Goal: Communication & Community: Connect with others

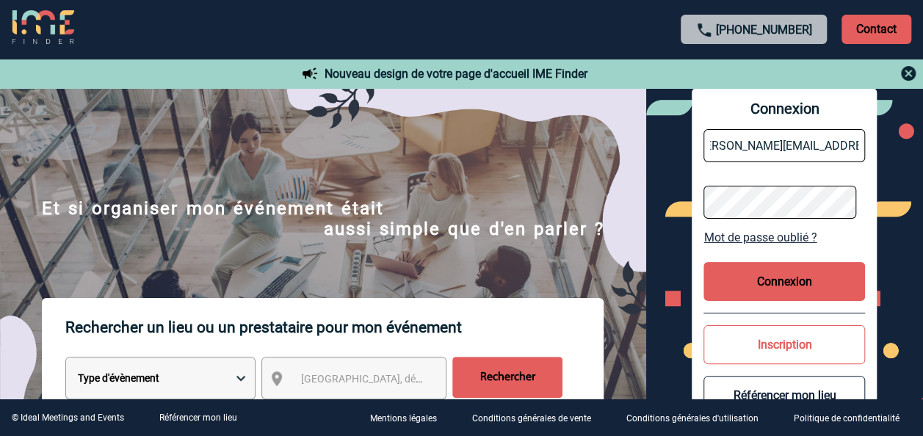
scroll to position [0, 26]
type input "[PERSON_NAME][EMAIL_ADDRESS][DOMAIN_NAME]"
click at [755, 282] on button "Connexion" at bounding box center [783, 281] width 161 height 39
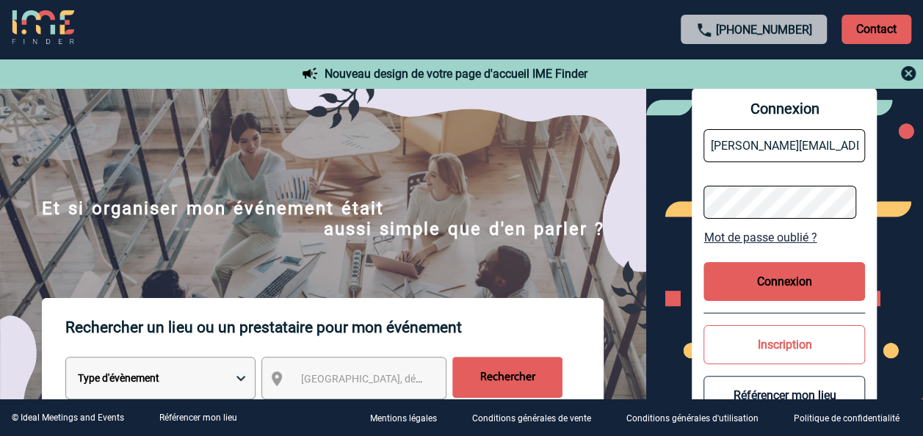
drag, startPoint x: 755, startPoint y: 282, endPoint x: 777, endPoint y: 280, distance: 21.3
click at [777, 280] on button "Connexion" at bounding box center [783, 281] width 161 height 39
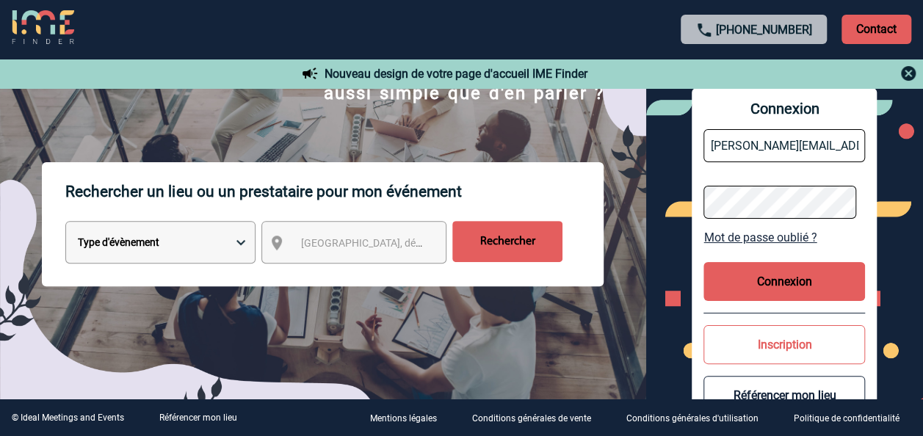
scroll to position [139, 0]
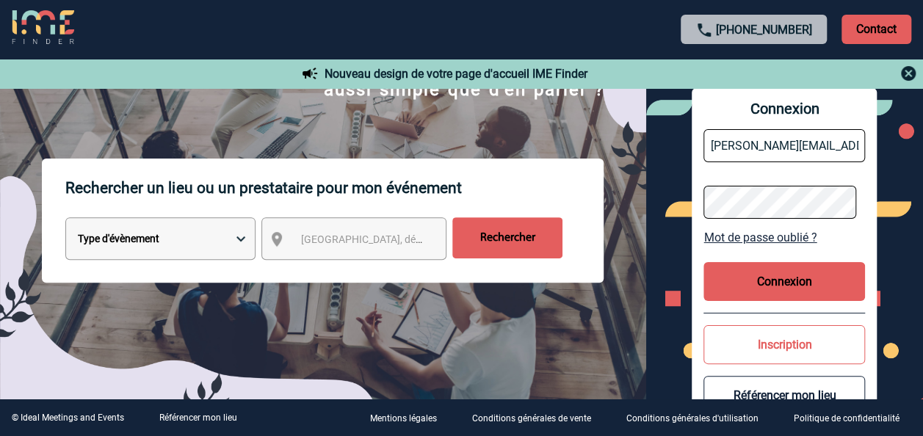
click at [758, 279] on button "Connexion" at bounding box center [783, 281] width 161 height 39
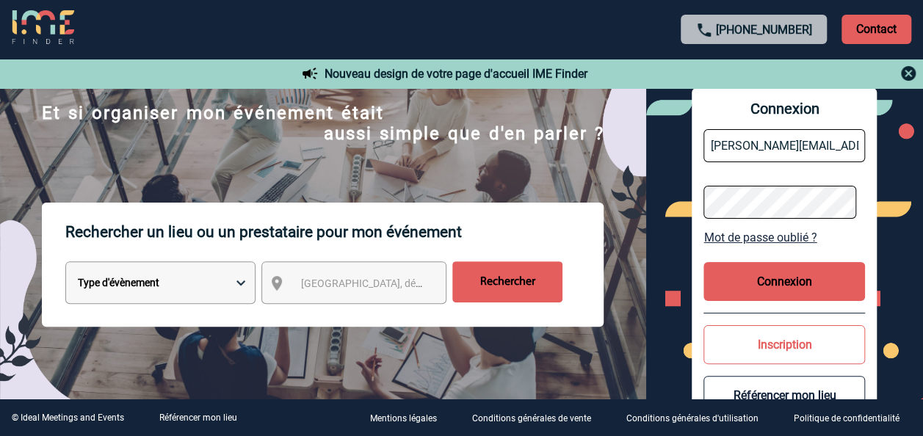
scroll to position [0, 0]
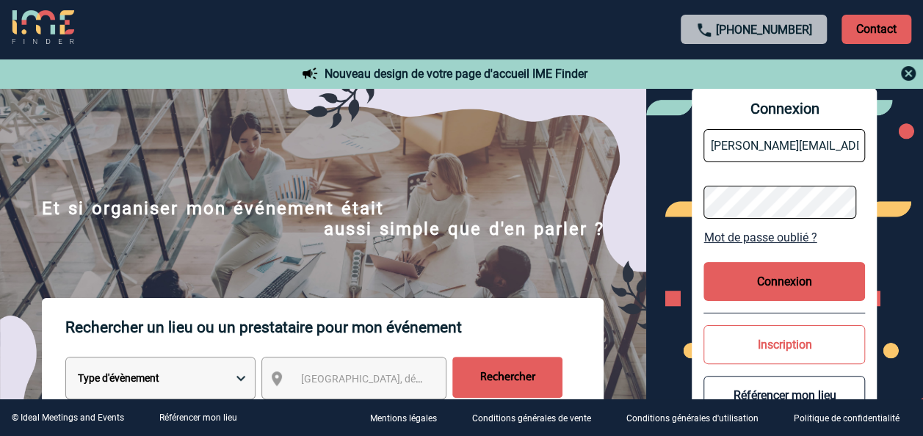
click at [809, 282] on button "Connexion" at bounding box center [783, 281] width 161 height 39
click at [802, 342] on button "Inscription" at bounding box center [783, 344] width 161 height 39
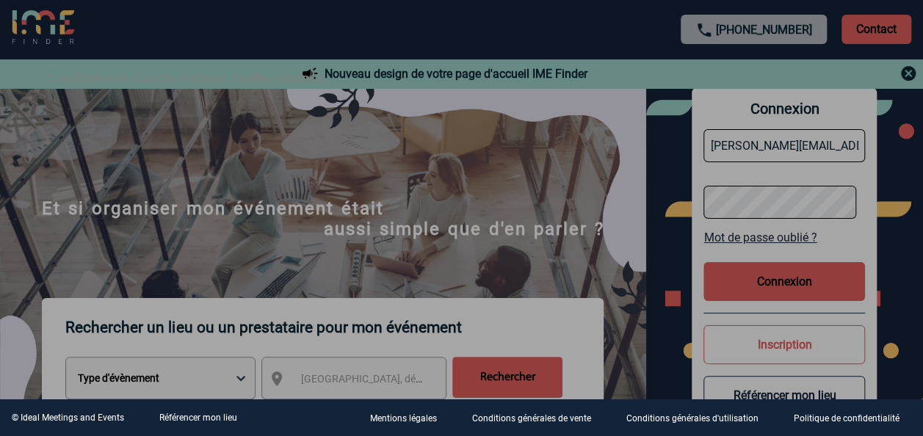
click at [799, 288] on div at bounding box center [461, 218] width 923 height 436
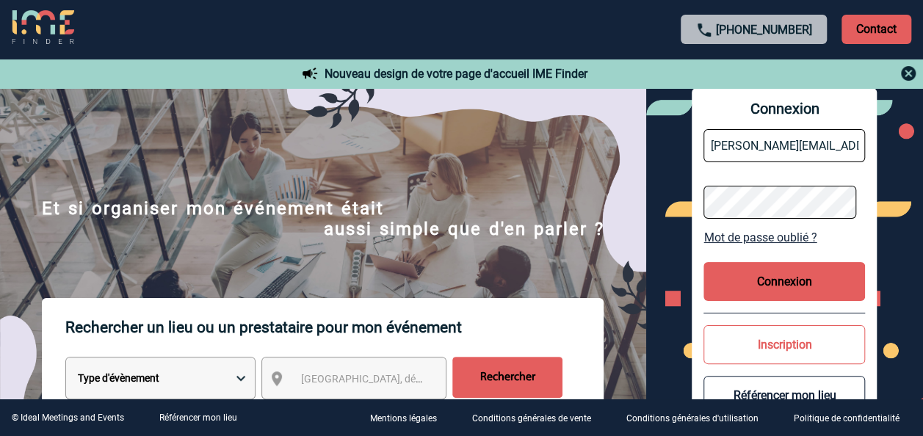
click at [799, 288] on button "Connexion" at bounding box center [783, 281] width 161 height 39
click at [799, 288] on div at bounding box center [429, 203] width 859 height 406
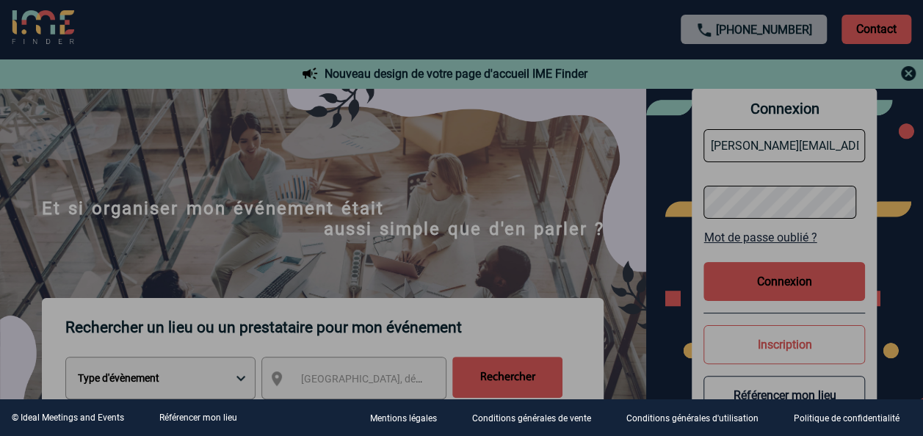
click at [799, 288] on div at bounding box center [461, 218] width 923 height 436
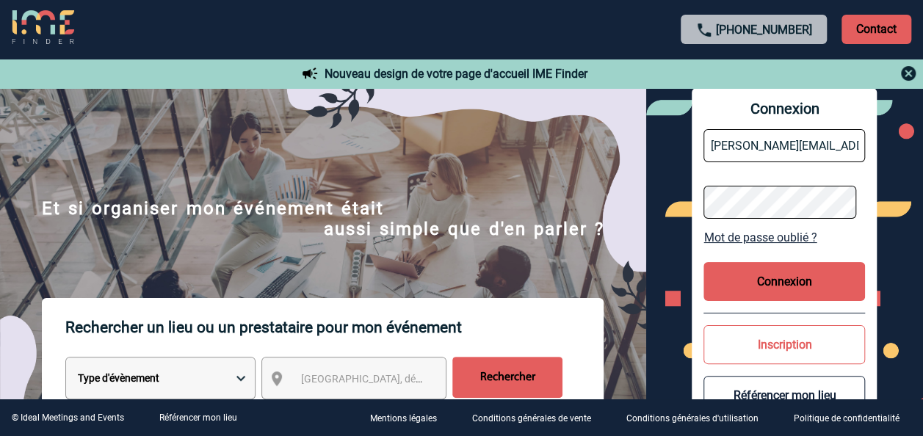
click at [904, 73] on img at bounding box center [908, 74] width 18 height 18
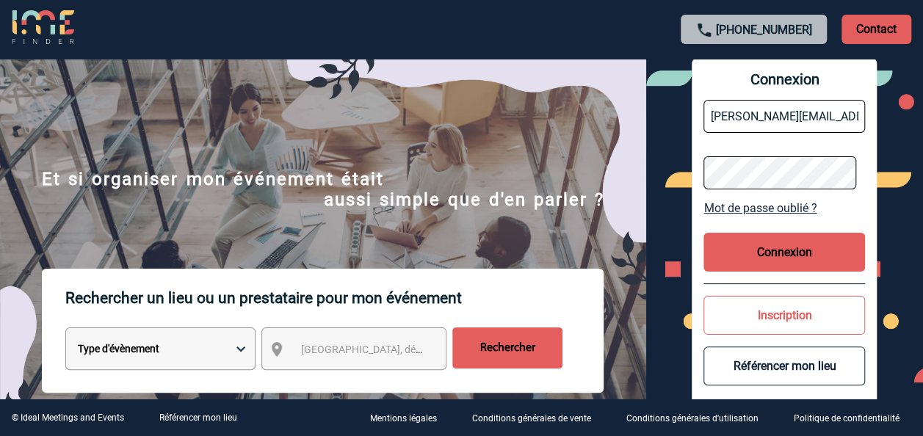
click at [780, 258] on button "Connexion" at bounding box center [783, 252] width 161 height 39
click at [780, 258] on body "+33 1 45 72 07 14 Contact Contact Nouveau design de votre page d'accueil IME Fi…" at bounding box center [461, 218] width 923 height 436
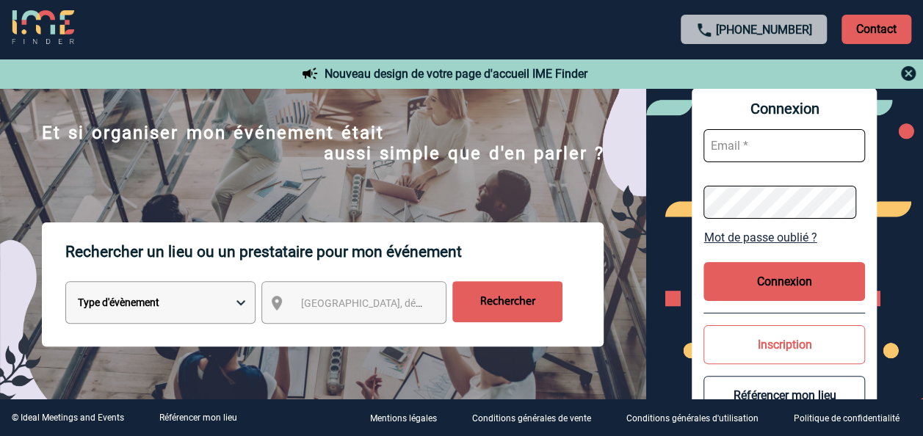
scroll to position [76, 0]
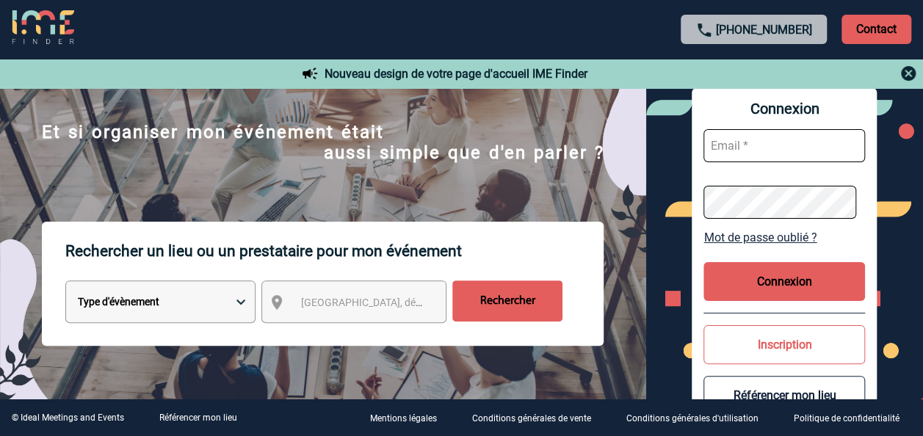
click at [743, 333] on button "Inscription" at bounding box center [783, 344] width 161 height 39
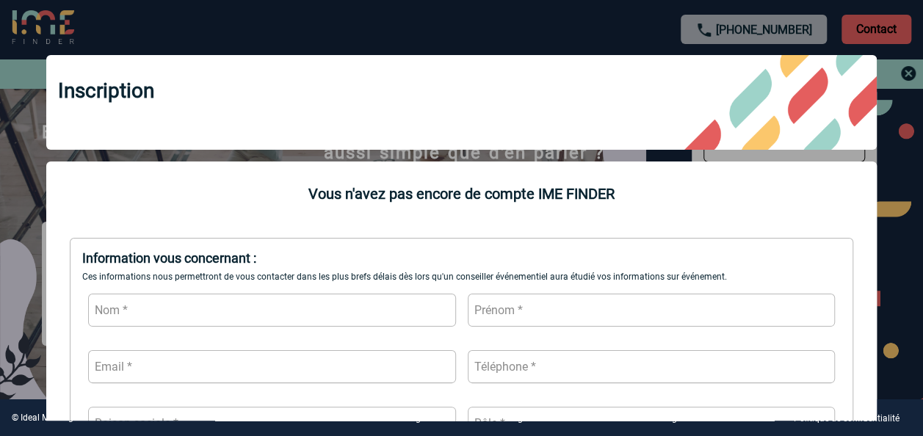
scroll to position [0, 0]
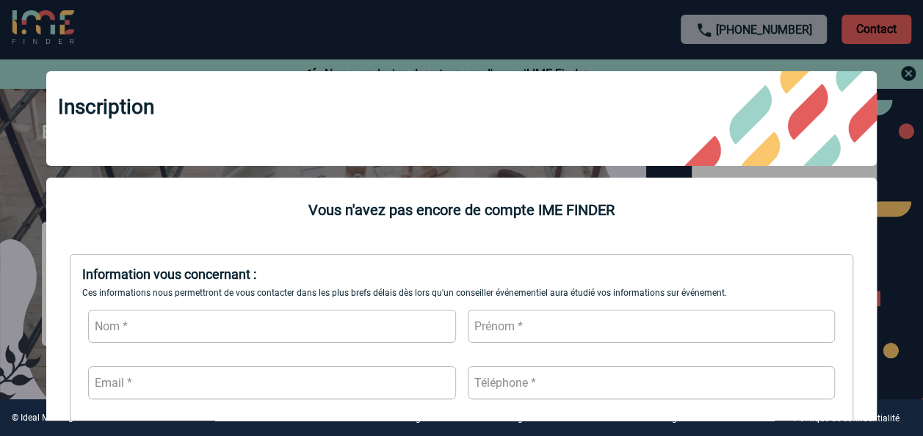
click at [904, 111] on div at bounding box center [461, 218] width 923 height 436
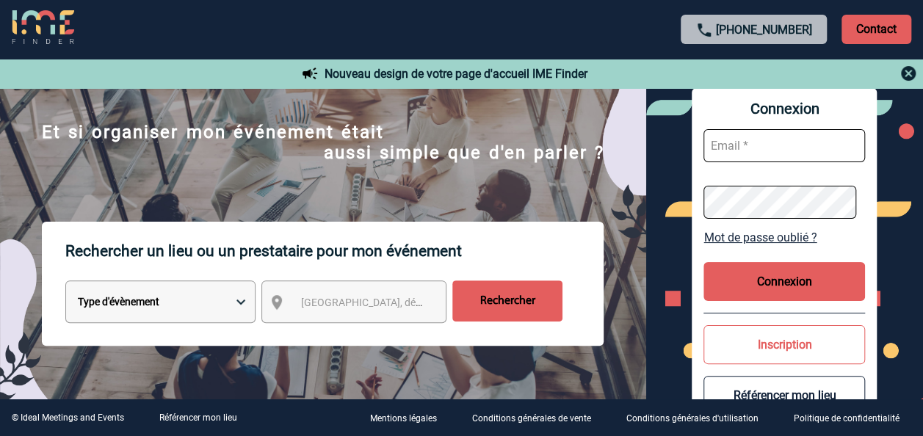
click at [799, 231] on link "Mot de passe oublié ?" at bounding box center [783, 237] width 161 height 14
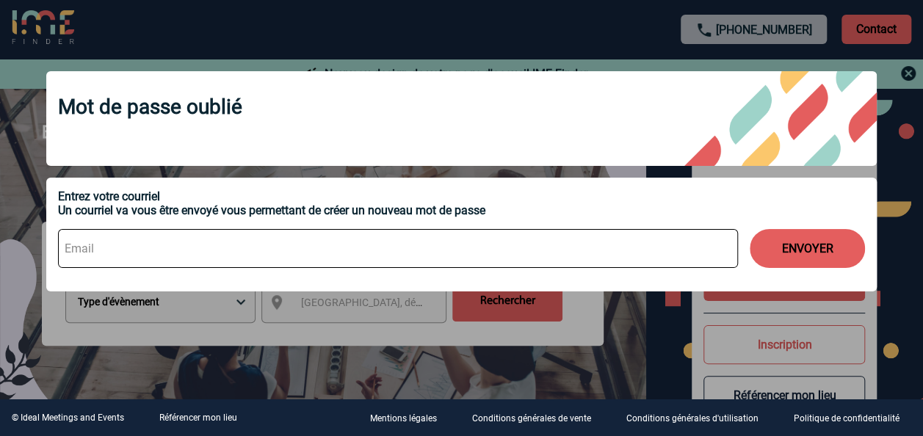
click at [665, 360] on div at bounding box center [461, 218] width 923 height 436
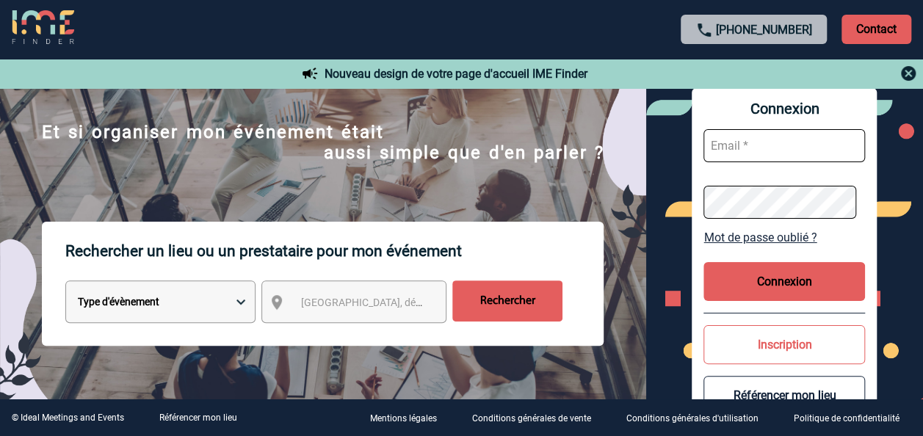
click at [763, 144] on input "text" at bounding box center [783, 145] width 161 height 33
type input "[PERSON_NAME][EMAIL_ADDRESS][DOMAIN_NAME]"
click at [781, 277] on button "Connexion" at bounding box center [783, 281] width 161 height 39
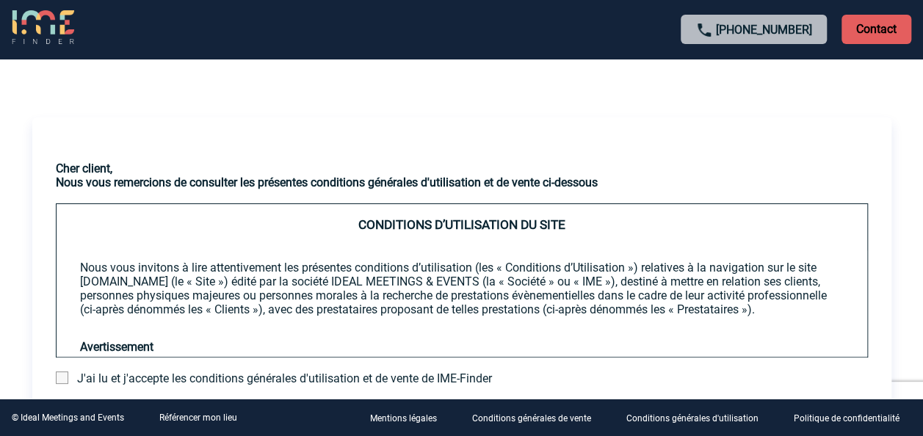
scroll to position [54, 0]
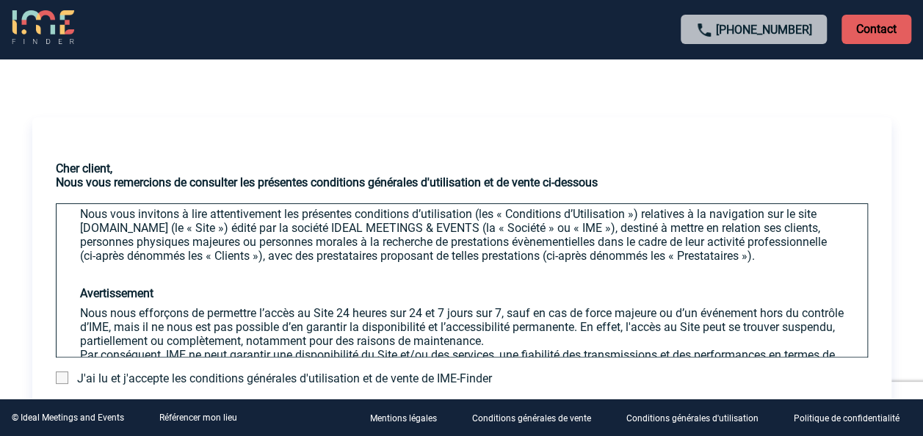
click at [57, 369] on div "Cher client, Nous vous remercions de consulter les présentes conditions général…" at bounding box center [461, 301] width 859 height 280
click at [57, 374] on span at bounding box center [62, 377] width 12 height 12
click at [0, 0] on input "checkbox" at bounding box center [0, 0] width 0 height 0
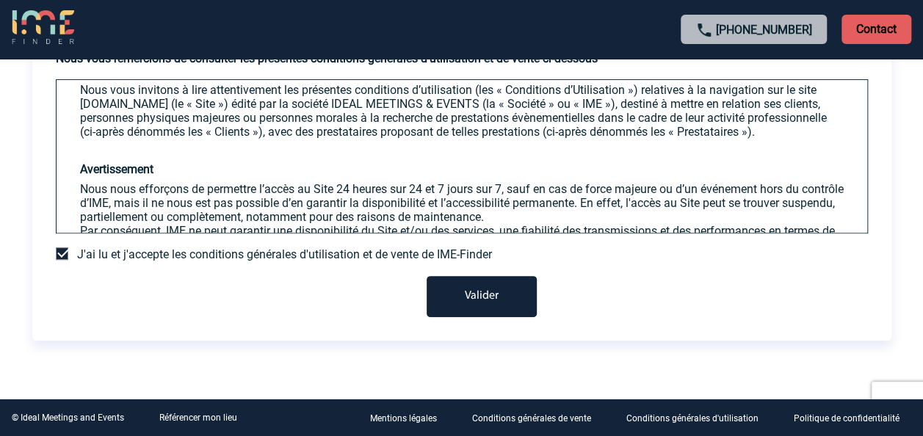
click at [471, 282] on button "Valider" at bounding box center [481, 296] width 110 height 41
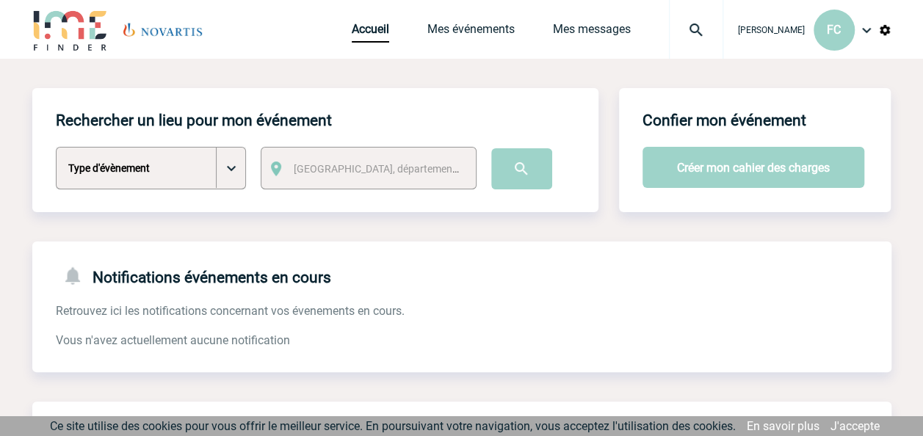
click at [230, 173] on select "Type d'évènement Séminaire avec nuitée Séminaire sans nuitée Repas de groupe Te…" at bounding box center [151, 168] width 190 height 43
select select "5"
click at [56, 148] on select "Type d'évènement Séminaire avec nuitée Séminaire sans nuitée Repas de groupe Te…" at bounding box center [151, 168] width 190 height 43
click at [435, 172] on span "[GEOGRAPHIC_DATA], département, région..." at bounding box center [381, 169] width 186 height 21
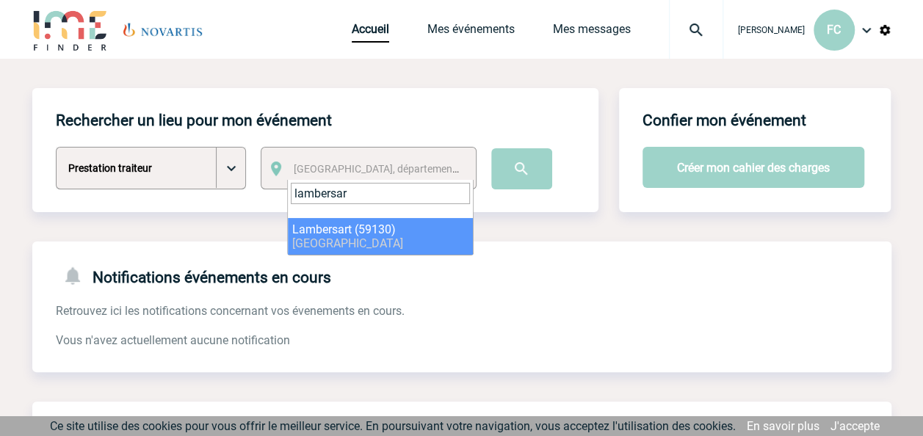
type input "lambersar"
select select "15059"
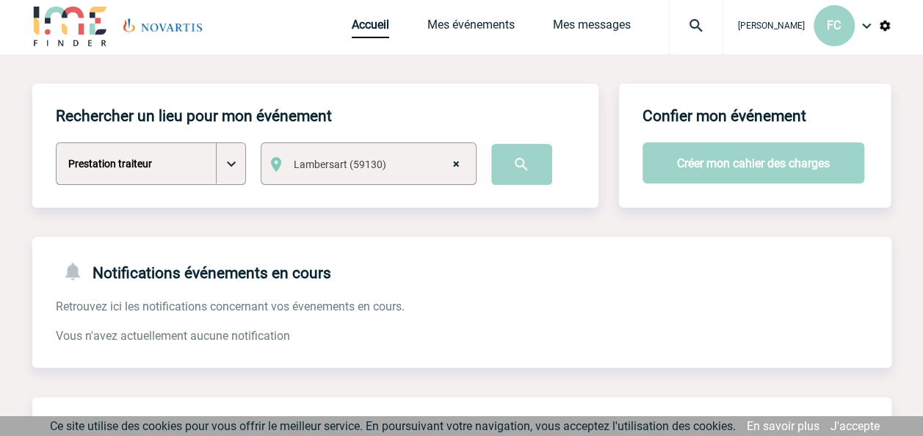
scroll to position [5, 0]
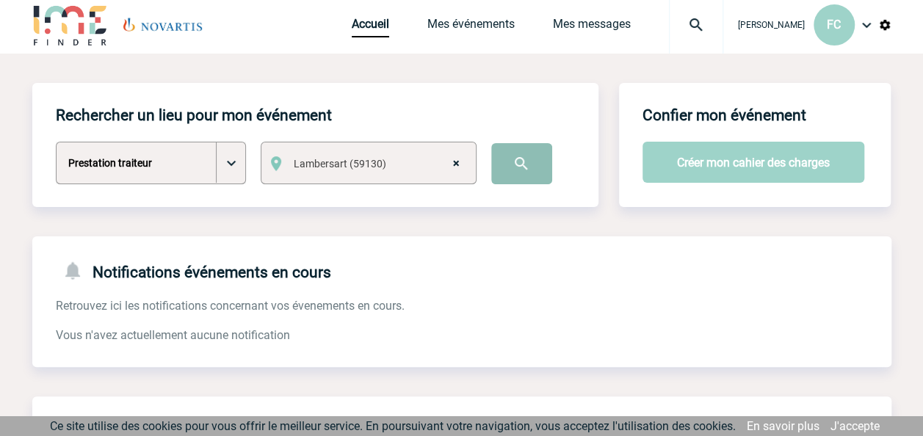
click at [508, 154] on input "image" at bounding box center [521, 163] width 61 height 41
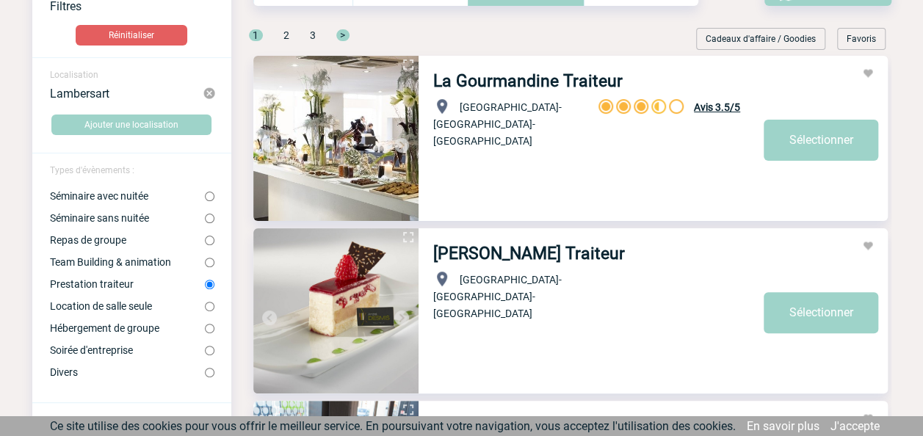
scroll to position [106, 0]
click at [210, 310] on input "Location de salle seule" at bounding box center [210, 306] width 10 height 10
radio input "true"
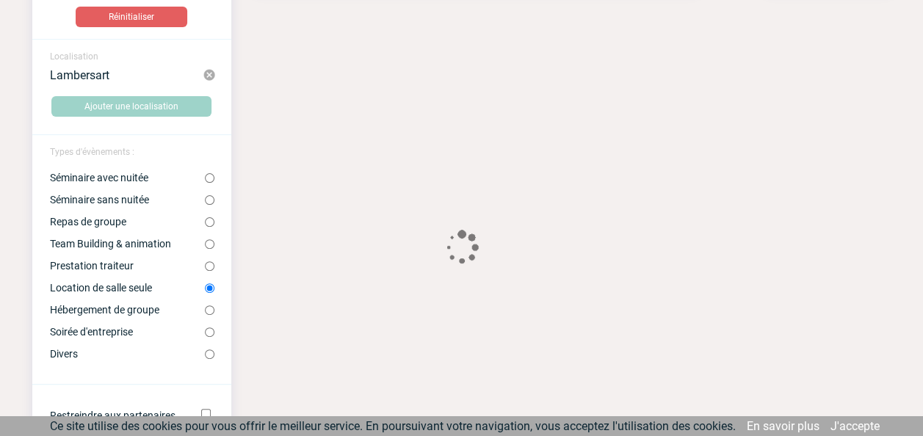
scroll to position [125, 0]
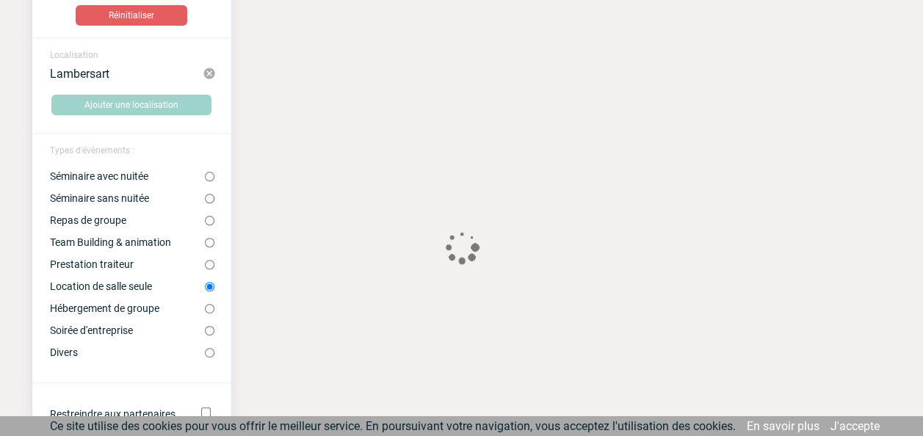
click at [210, 266] on center at bounding box center [461, 249] width 587 height 38
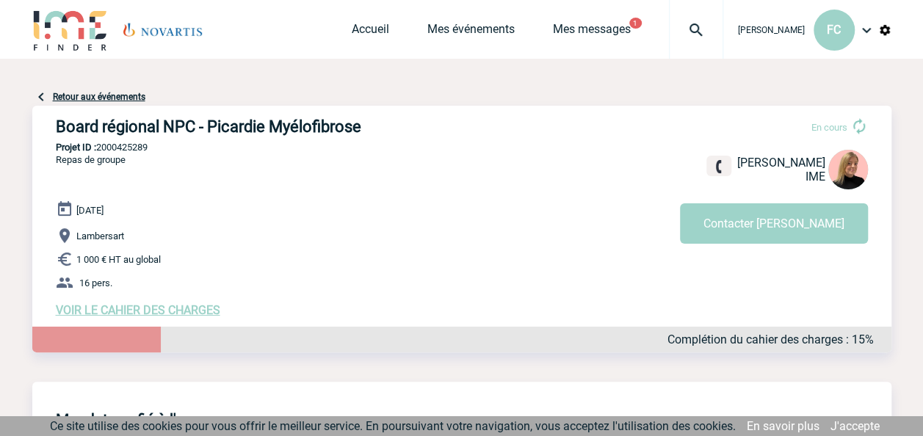
click at [197, 312] on span "VOIR LE CAHIER DES CHARGES" at bounding box center [138, 310] width 164 height 14
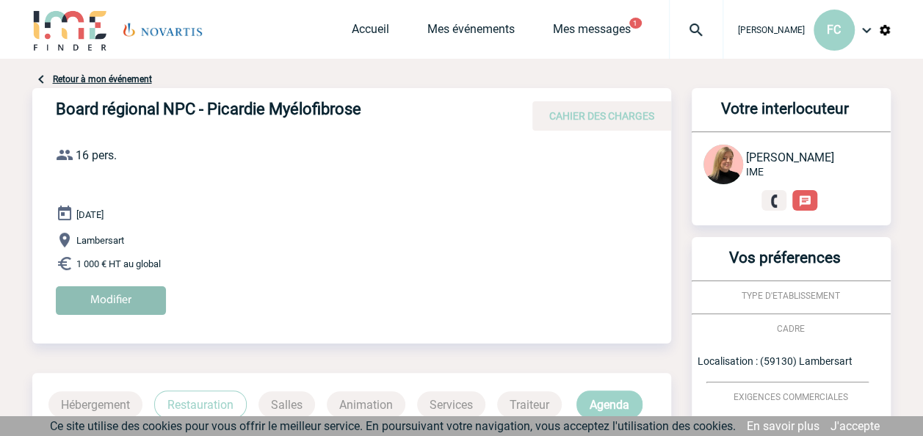
click at [119, 299] on input "Modifier" at bounding box center [111, 300] width 110 height 29
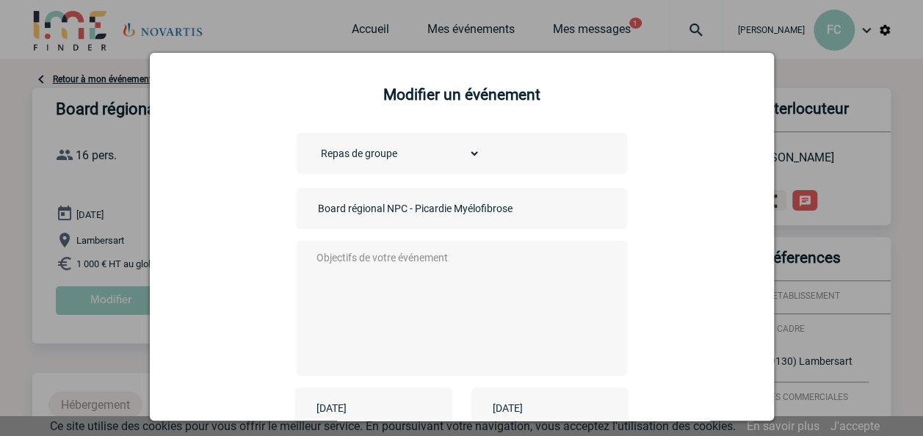
click at [401, 258] on textarea at bounding box center [458, 306] width 290 height 117
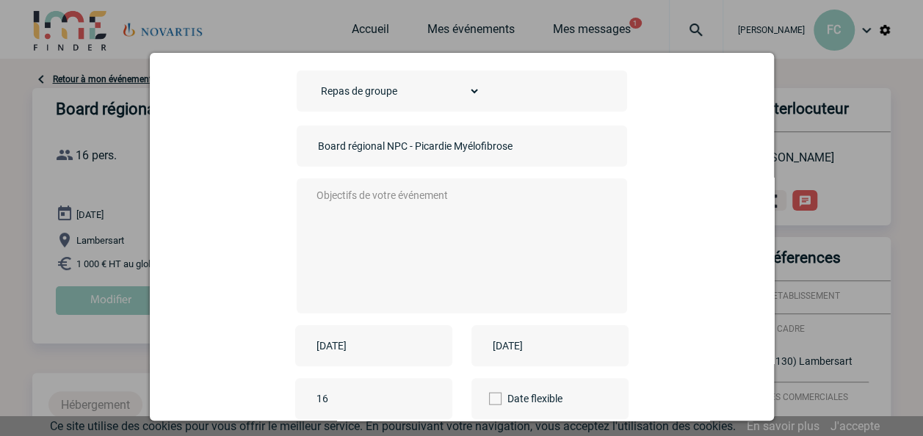
click at [109, 216] on div at bounding box center [461, 218] width 923 height 436
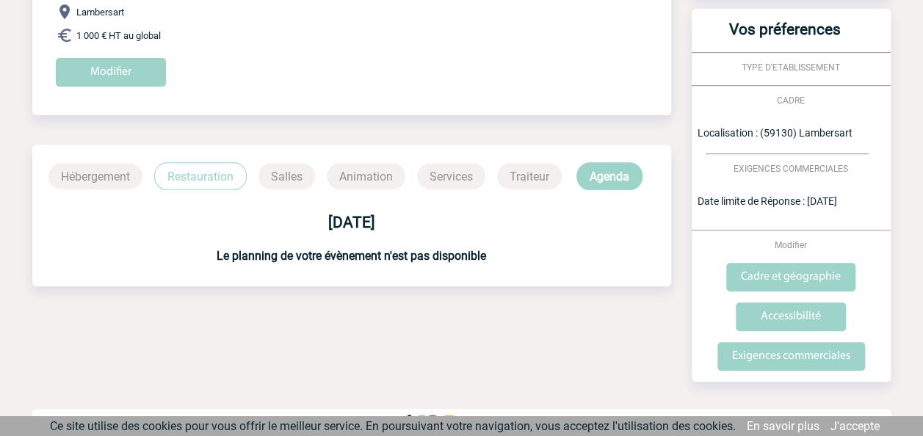
scroll to position [228, 0]
click at [818, 277] on input "Cadre et géographie" at bounding box center [790, 278] width 129 height 29
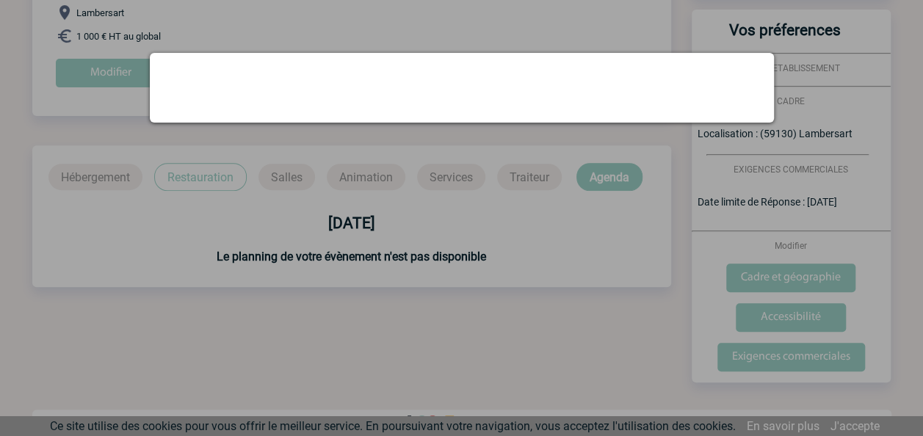
click at [465, 95] on div at bounding box center [462, 88] width 624 height 70
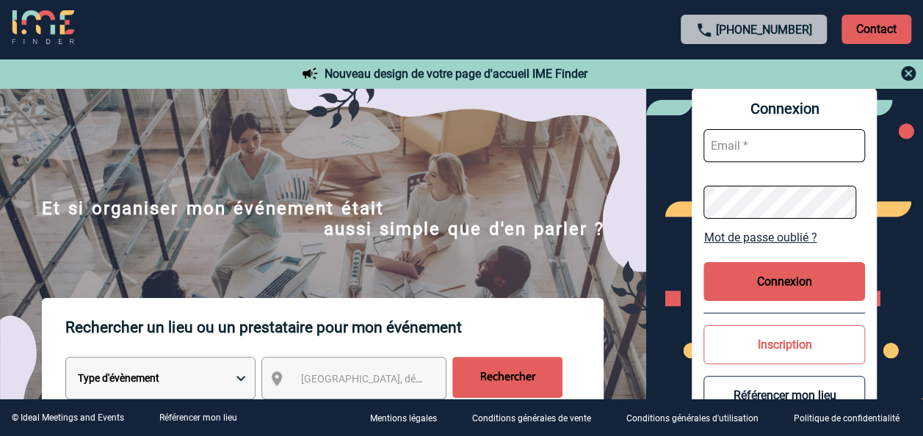
drag, startPoint x: 0, startPoint y: 0, endPoint x: 335, endPoint y: 301, distance: 450.1
click at [335, 301] on p "Rechercher un lieu ou un prestataire pour mon événement" at bounding box center [334, 327] width 538 height 59
click at [760, 145] on input "text" at bounding box center [783, 145] width 161 height 33
type input "francois.cercelet@novartis.com"
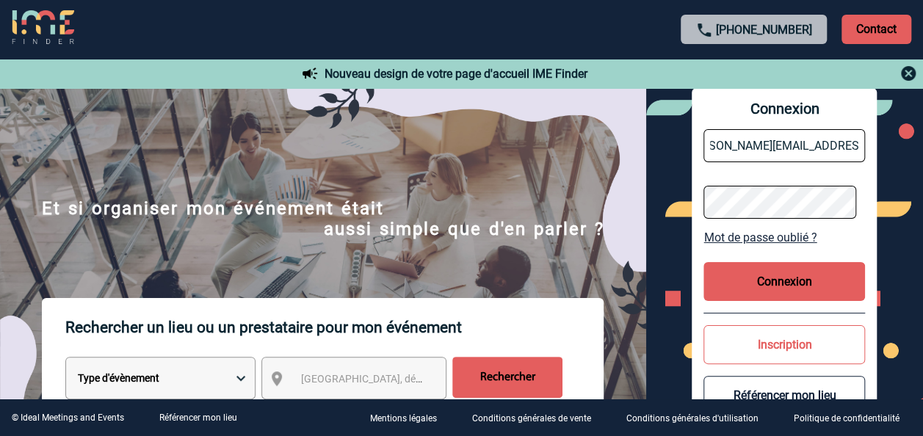
scroll to position [0, 0]
click at [763, 291] on button "Connexion" at bounding box center [783, 281] width 161 height 39
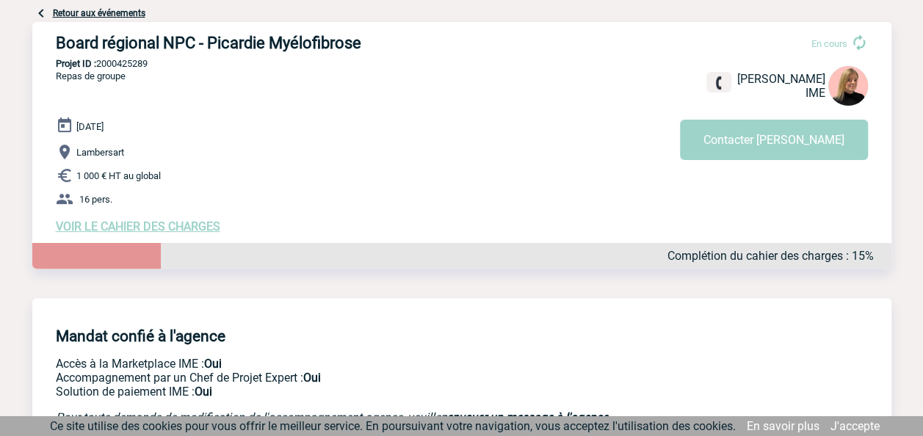
scroll to position [86, 0]
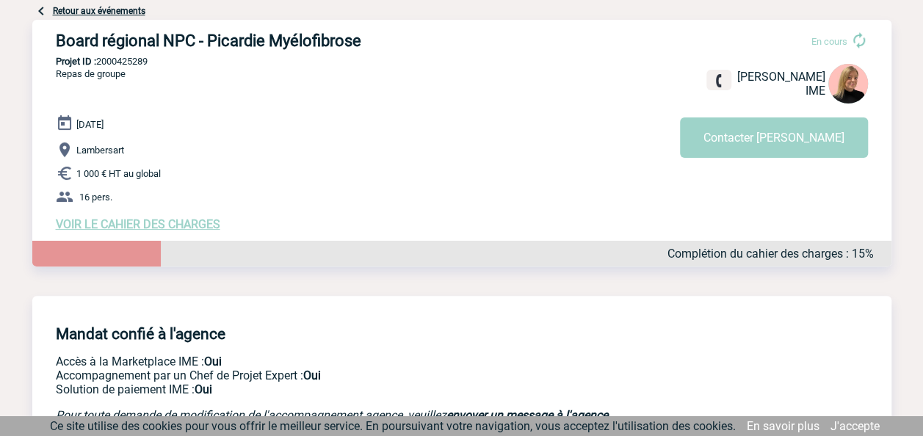
click at [179, 225] on span "VOIR LE CAHIER DES CHARGES" at bounding box center [138, 224] width 164 height 14
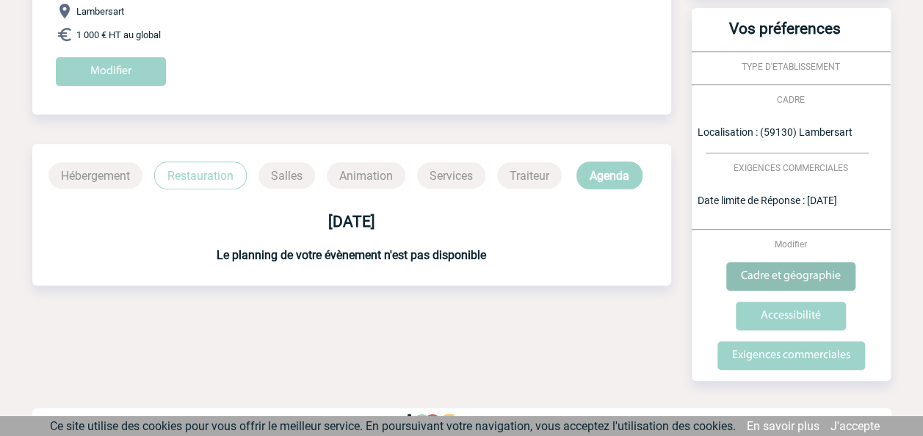
scroll to position [230, 0]
click at [787, 272] on input "Cadre et géographie" at bounding box center [790, 275] width 129 height 29
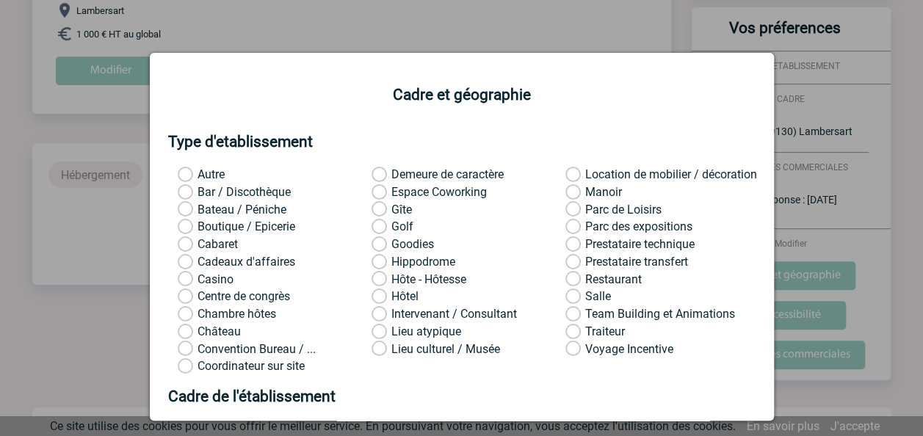
scroll to position [0, 0]
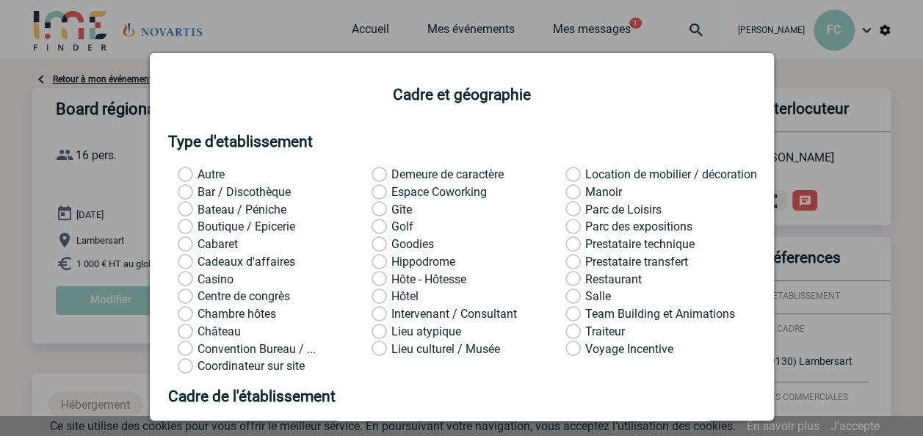
click at [854, 166] on div at bounding box center [461, 218] width 923 height 436
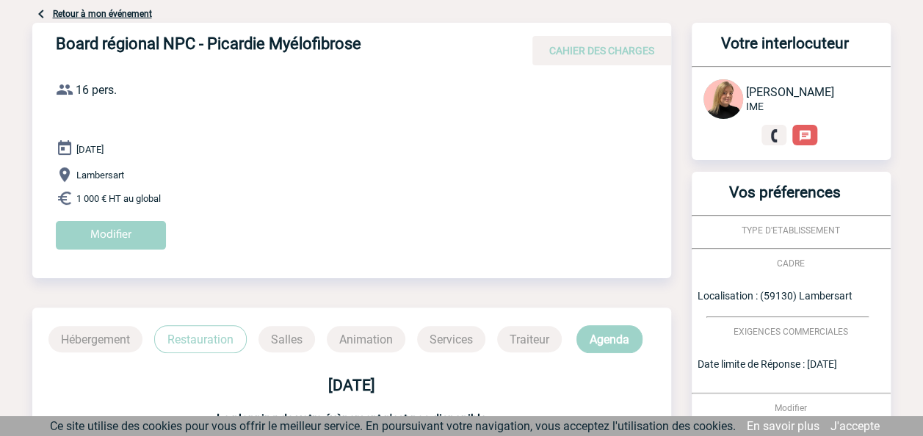
scroll to position [95, 0]
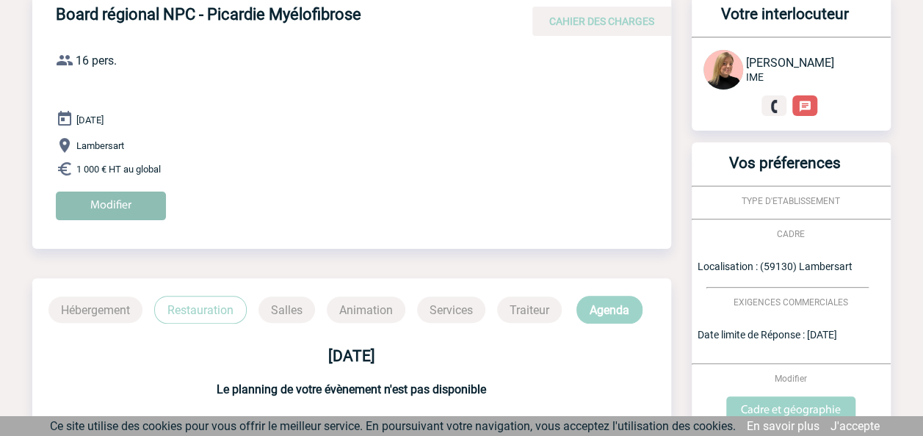
click at [144, 206] on input "Modifier" at bounding box center [111, 206] width 110 height 29
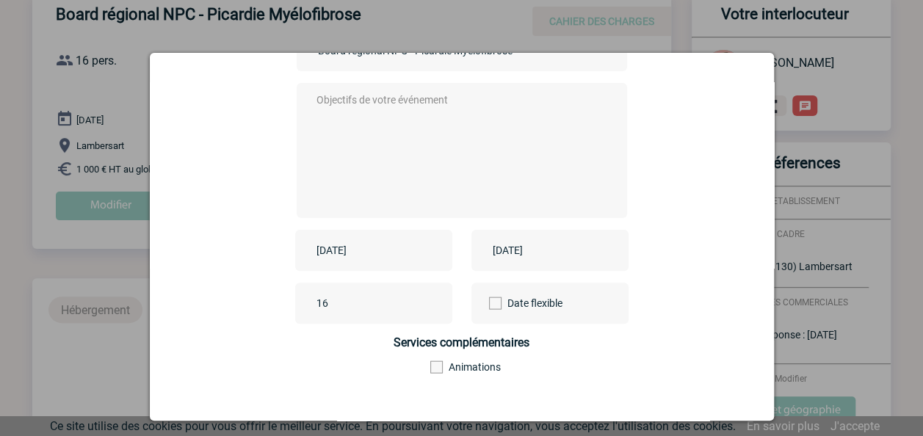
scroll to position [159, 0]
click at [123, 342] on div at bounding box center [461, 218] width 923 height 436
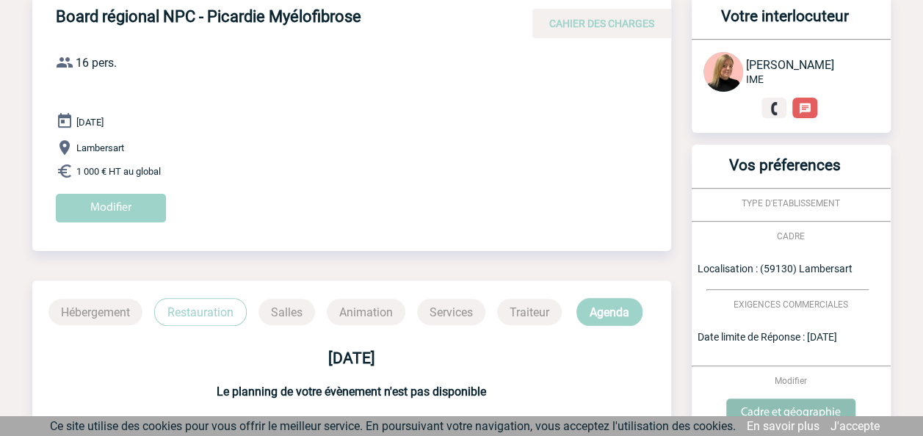
scroll to position [82, 0]
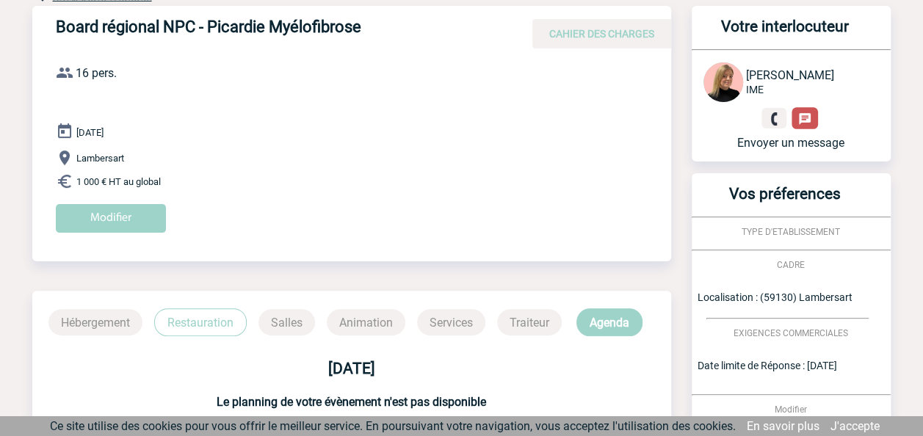
click at [799, 121] on img at bounding box center [805, 119] width 14 height 14
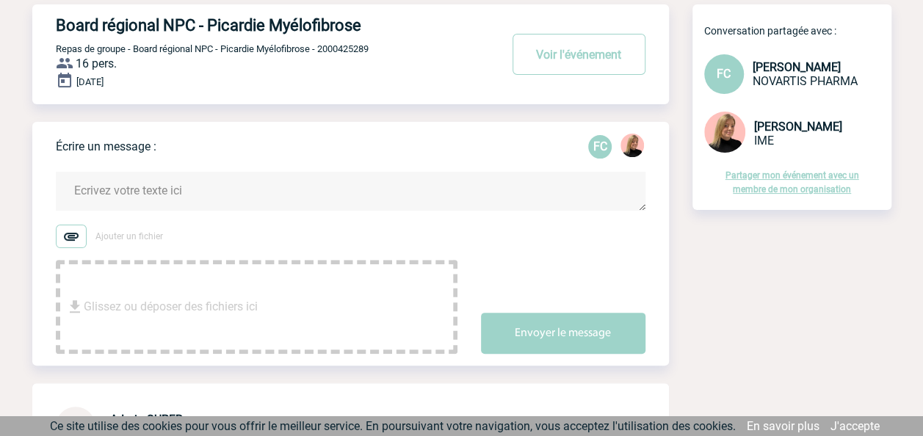
scroll to position [91, 0]
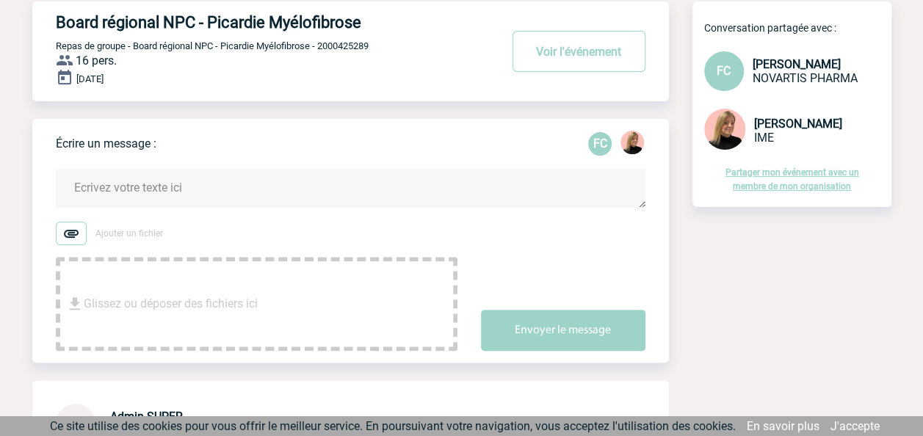
click at [294, 189] on textarea at bounding box center [350, 188] width 589 height 39
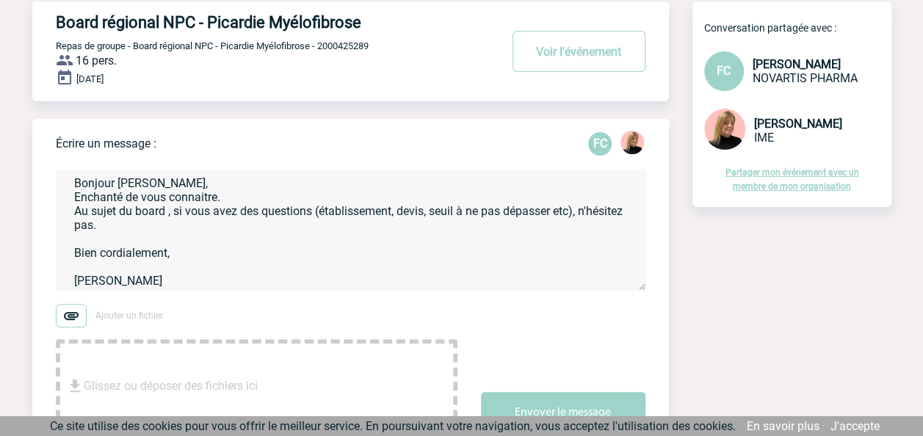
scroll to position [7, 0]
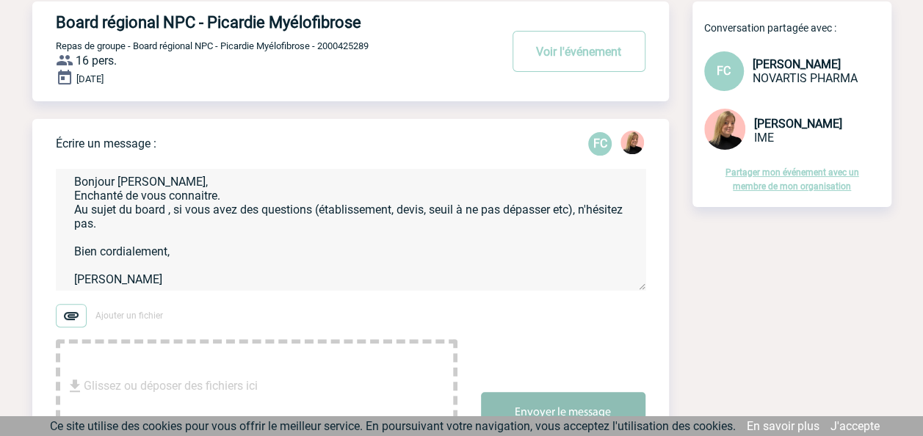
type textarea "Bonjour Estelle, Enchanté de vous connaitre. Au sujet du board , si vous avez d…"
click at [538, 401] on button "Envoyer le message" at bounding box center [563, 412] width 164 height 41
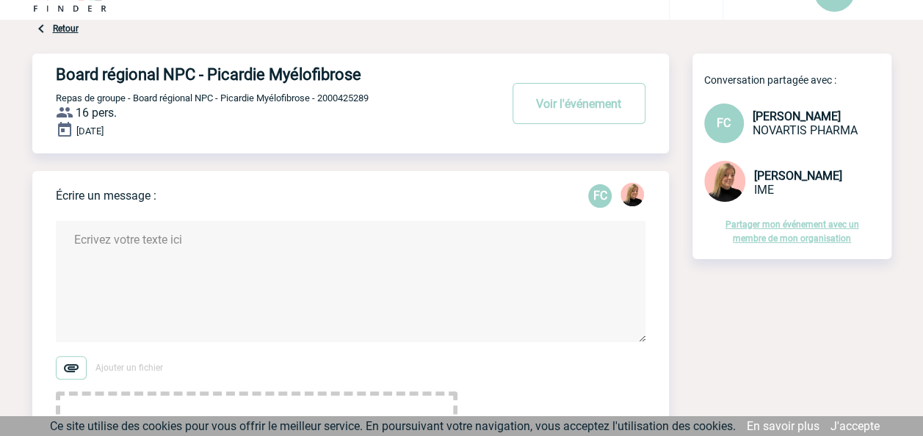
scroll to position [0, 0]
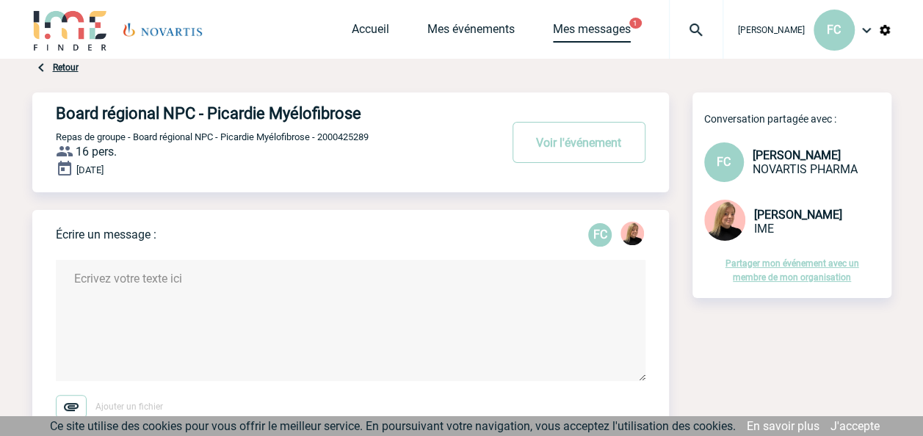
click at [606, 31] on link "Mes messages" at bounding box center [592, 32] width 78 height 21
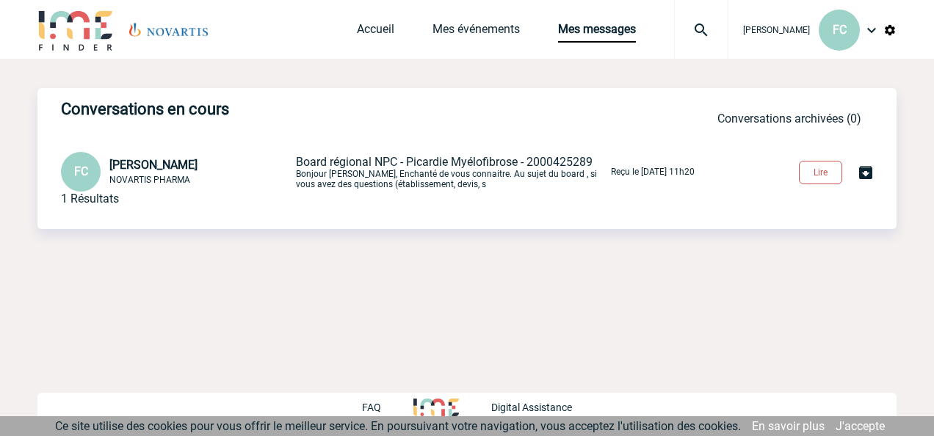
click at [807, 170] on button "Lire" at bounding box center [820, 172] width 43 height 23
